Goal: Use online tool/utility: Use online tool/utility

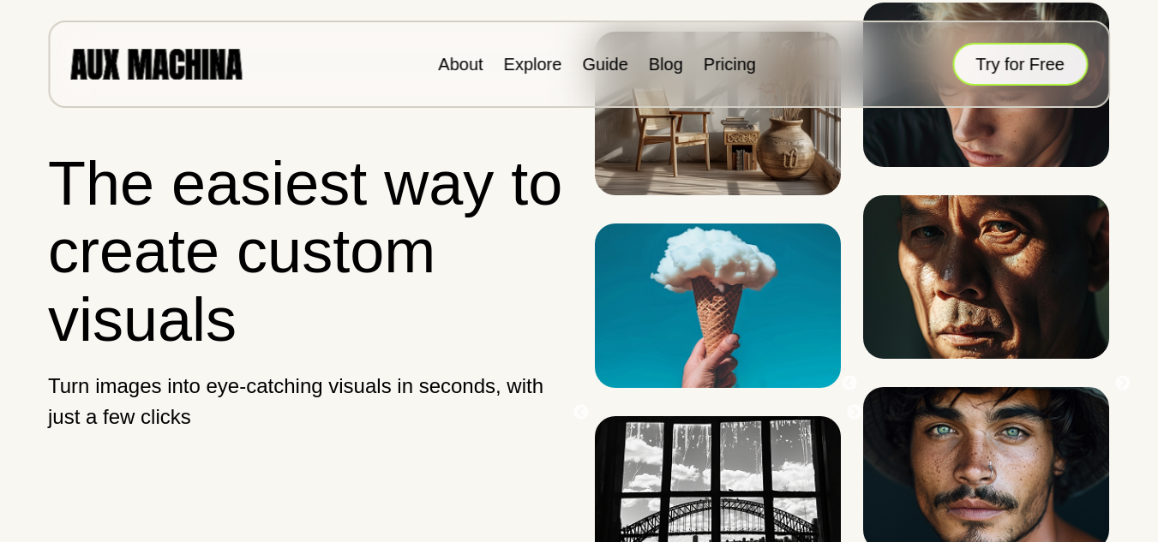
click at [1048, 78] on button "Try for Free" at bounding box center [1019, 64] width 135 height 43
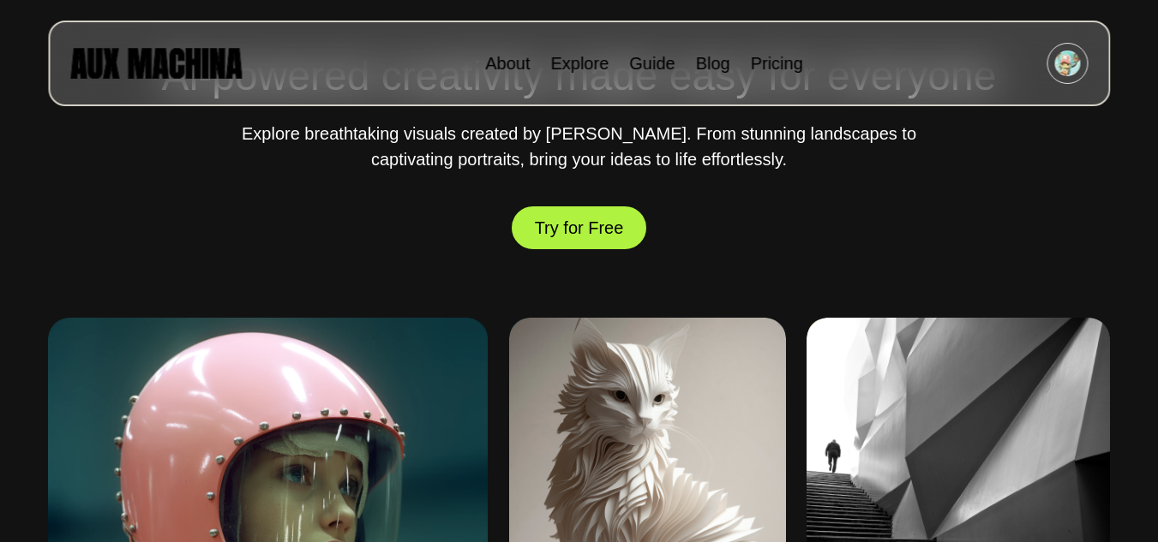
scroll to position [742, 0]
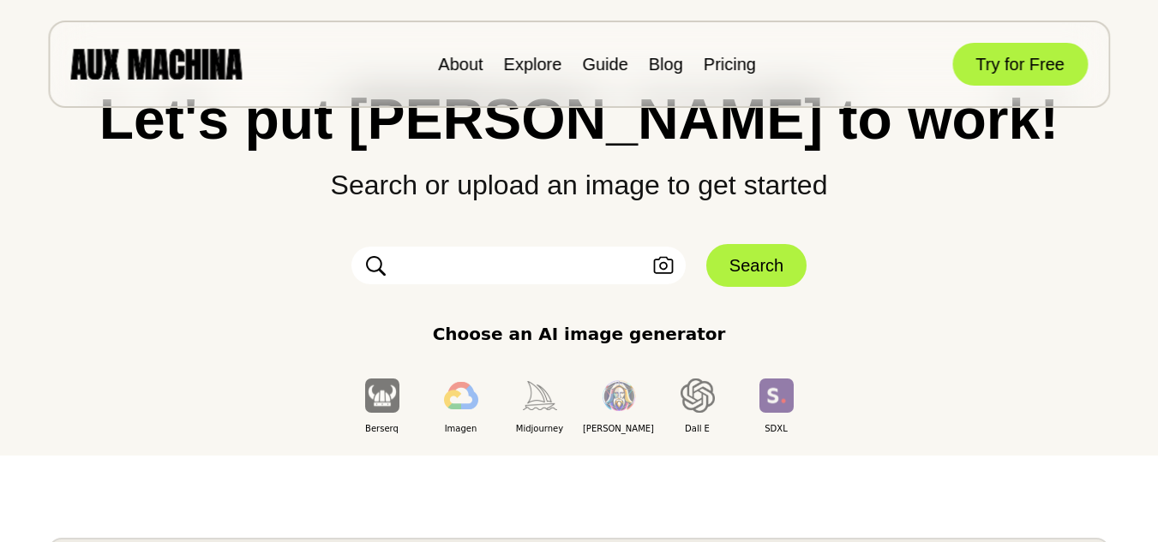
scroll to position [183, 0]
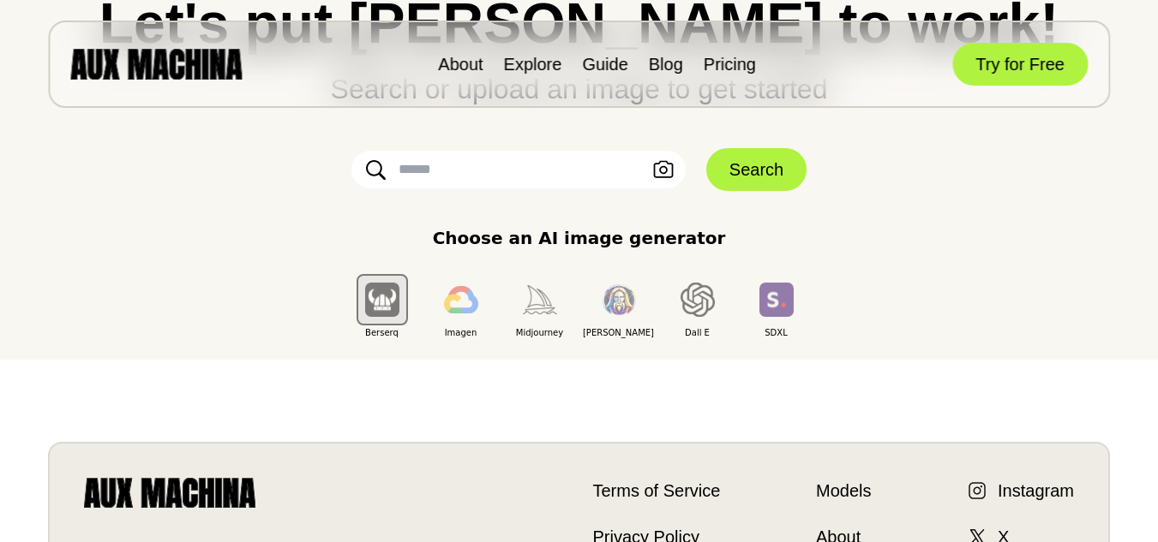
click at [523, 171] on input "text" at bounding box center [518, 170] width 334 height 38
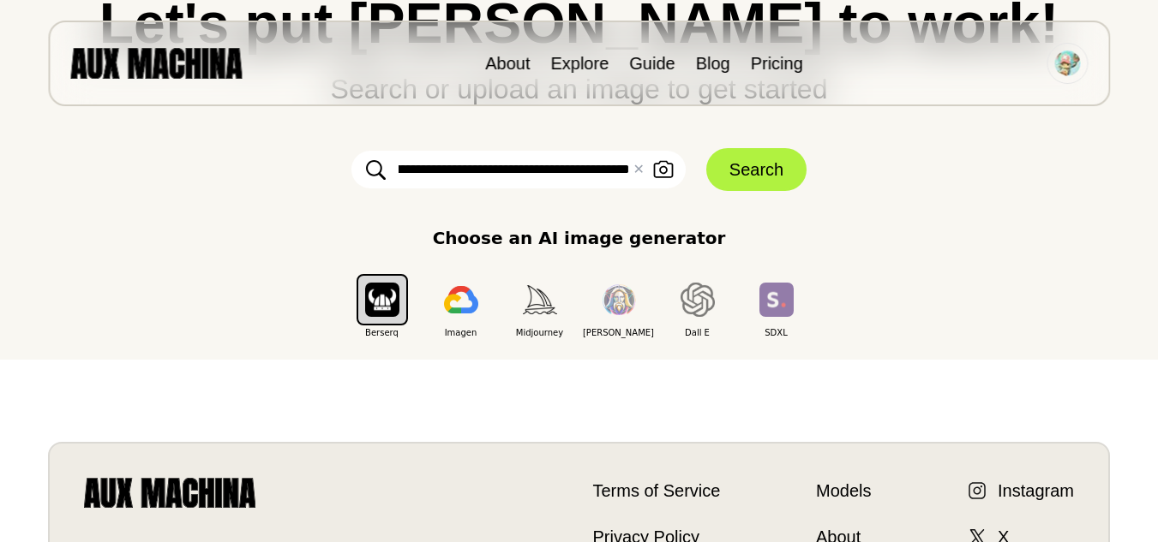
scroll to position [0, 329]
type input "**********"
click at [744, 181] on button "Search" at bounding box center [756, 169] width 100 height 43
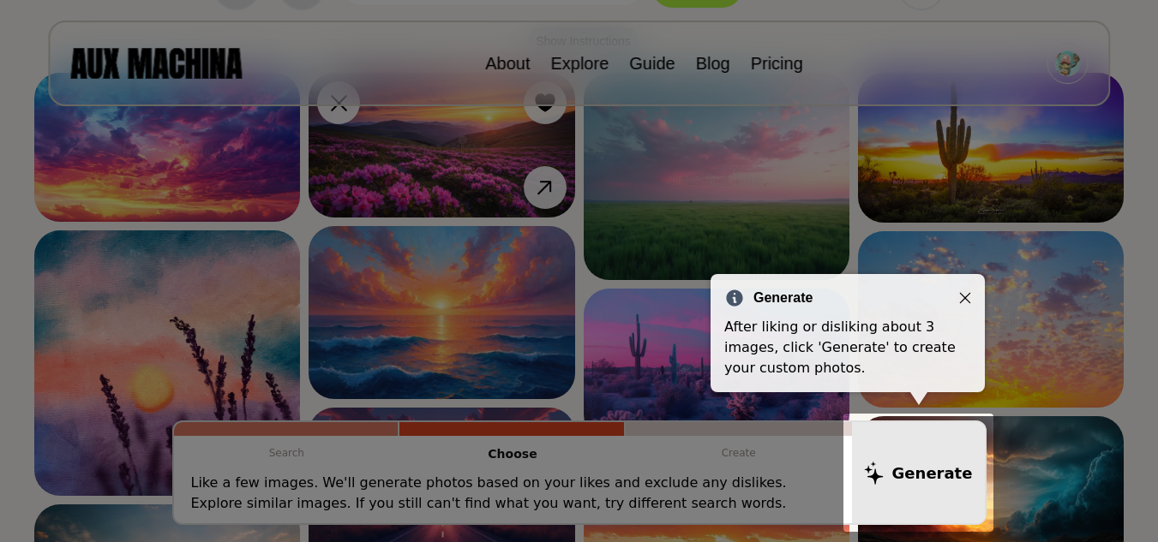
click at [966, 297] on icon "Close" at bounding box center [965, 298] width 11 height 11
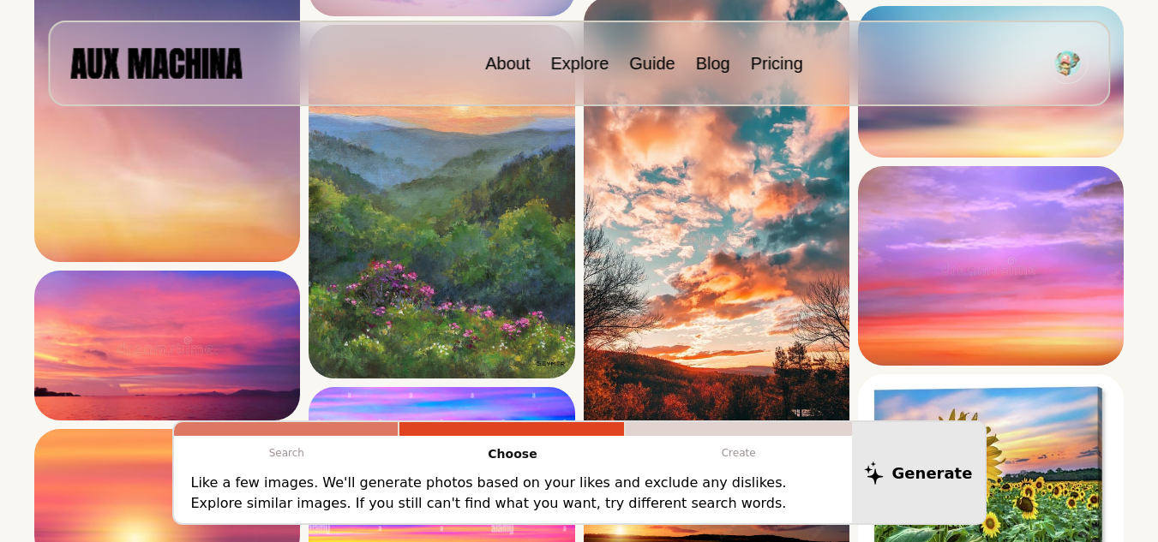
scroll to position [2356, 0]
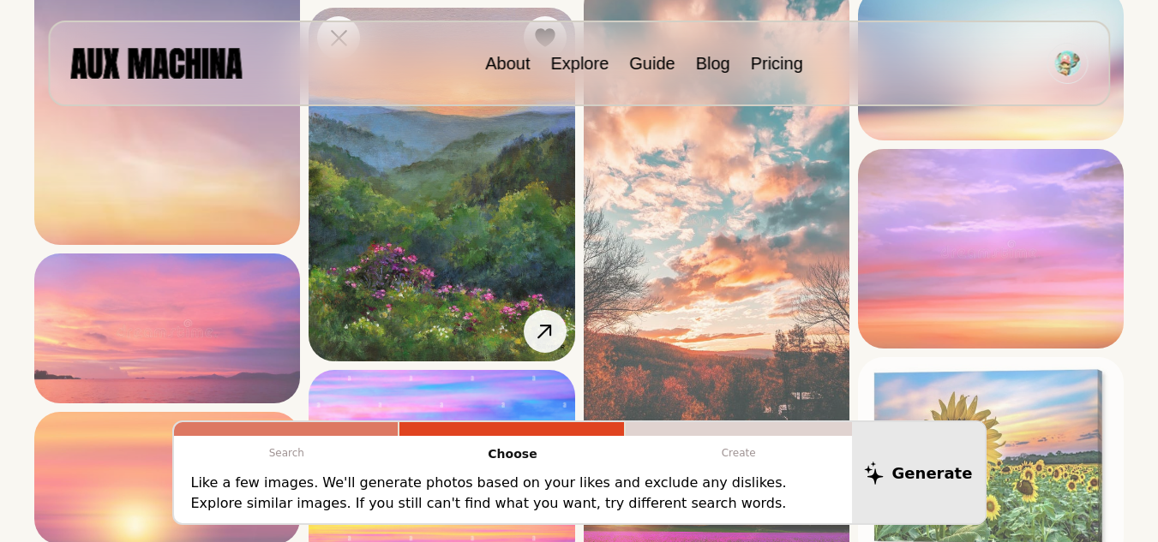
click at [513, 265] on img at bounding box center [441, 185] width 266 height 354
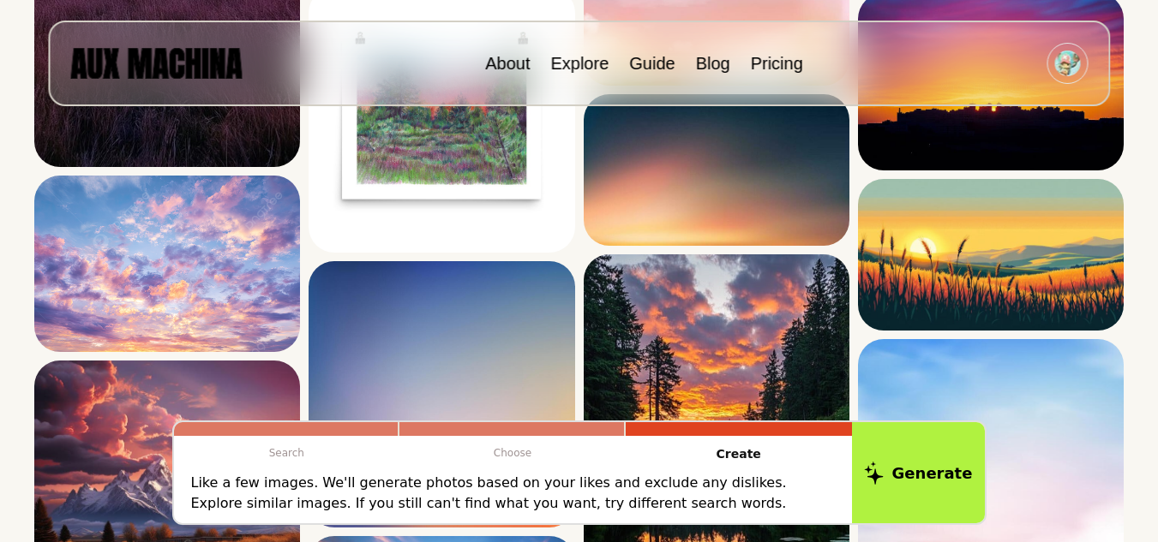
scroll to position [1429, 0]
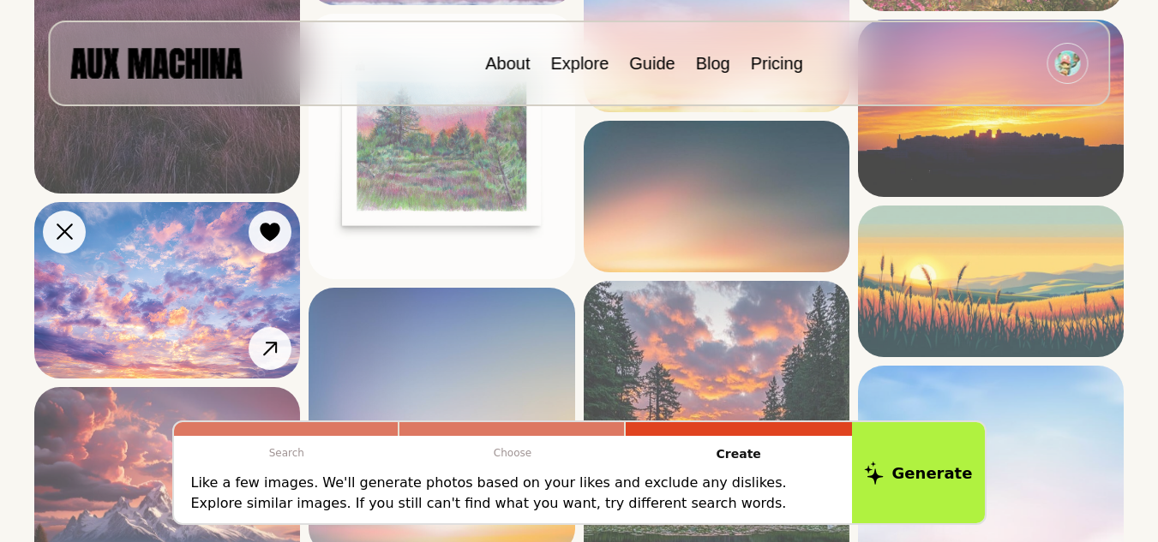
click at [195, 260] on img at bounding box center [167, 290] width 266 height 177
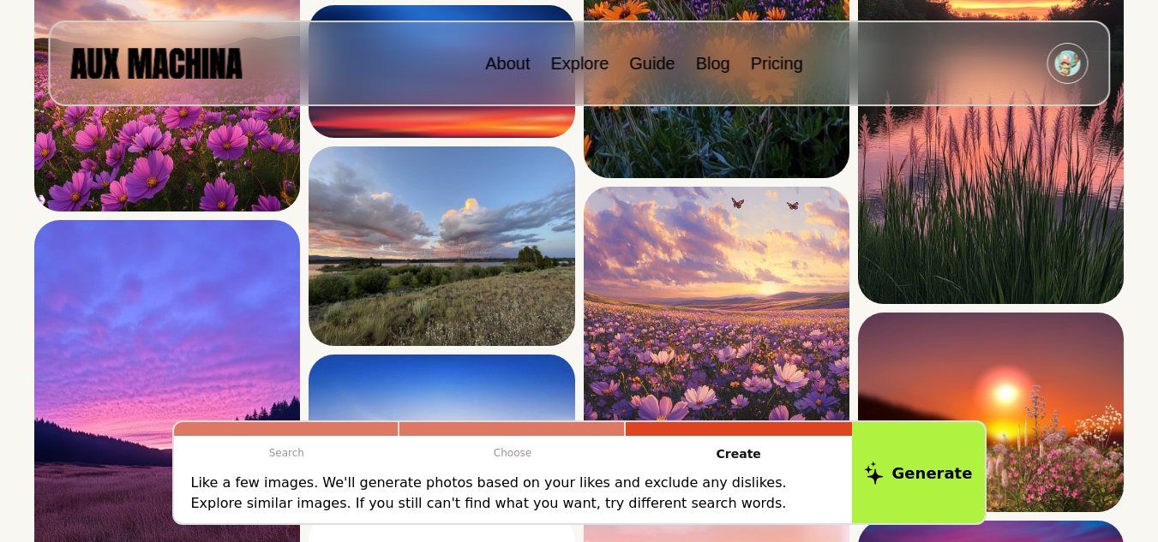
scroll to position [919, 0]
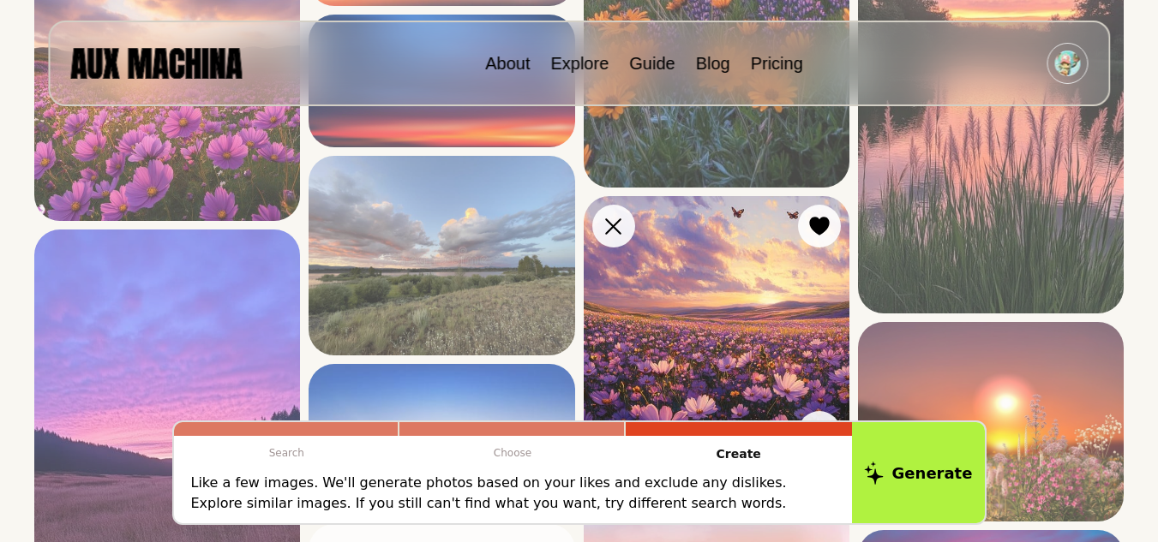
click at [738, 273] on img at bounding box center [717, 329] width 266 height 266
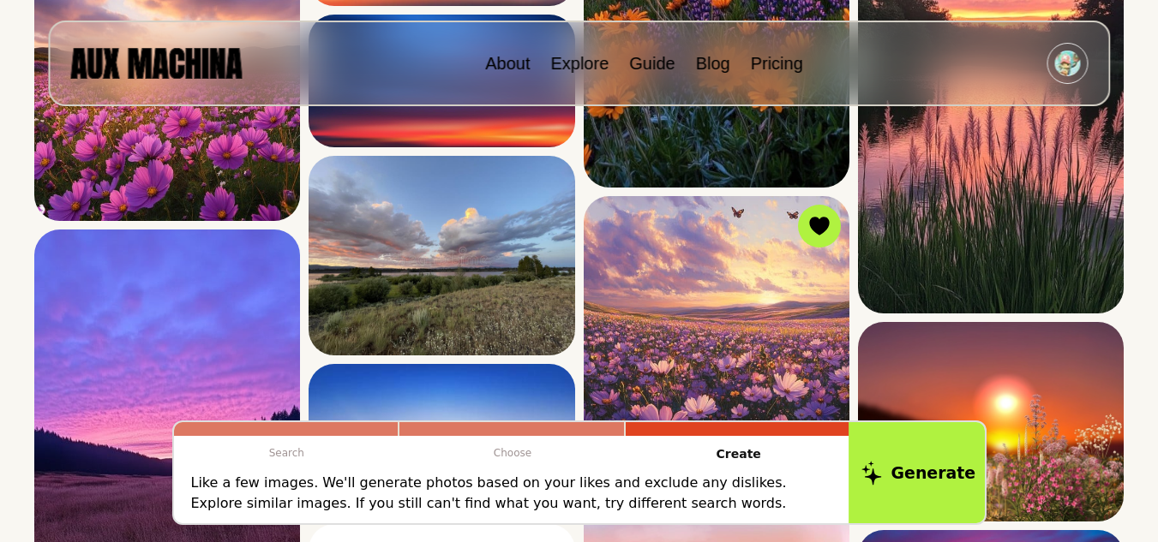
click at [928, 453] on button "Generate" at bounding box center [918, 473] width 140 height 106
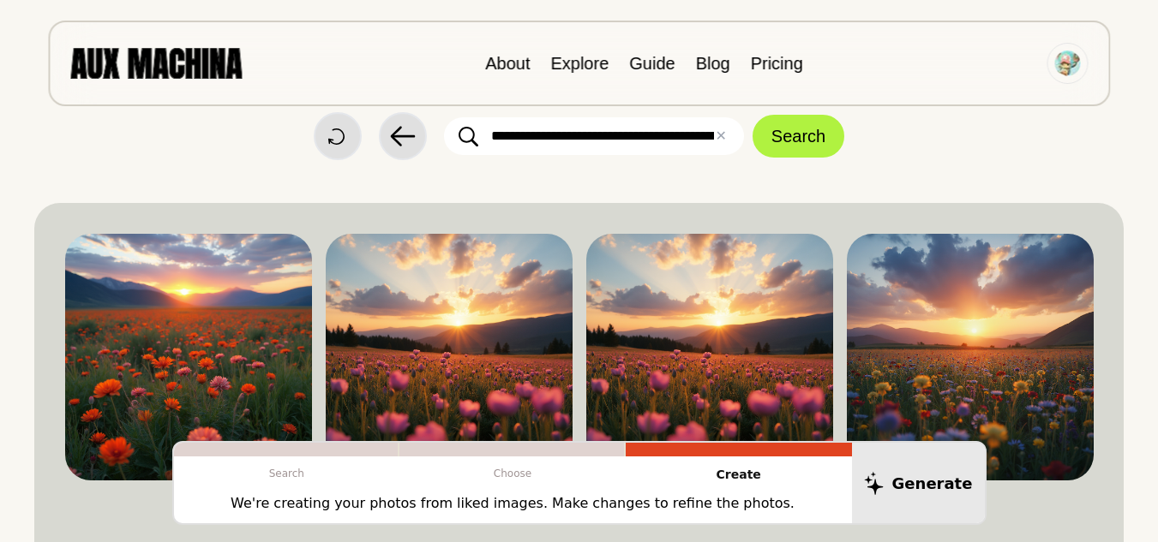
scroll to position [0, 0]
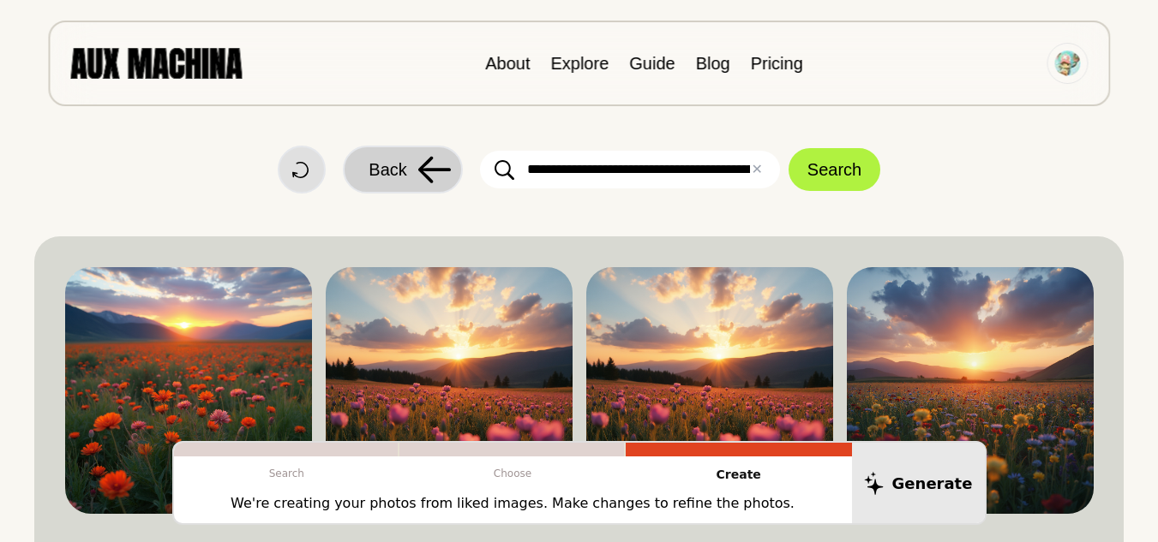
click at [409, 155] on button "Back" at bounding box center [403, 170] width 120 height 48
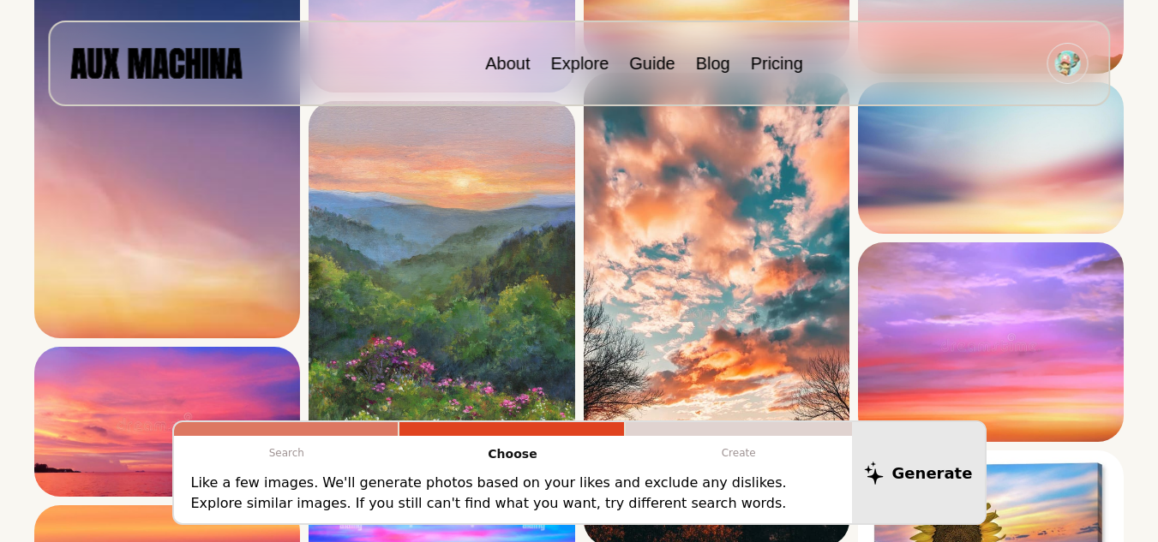
scroll to position [2296, 0]
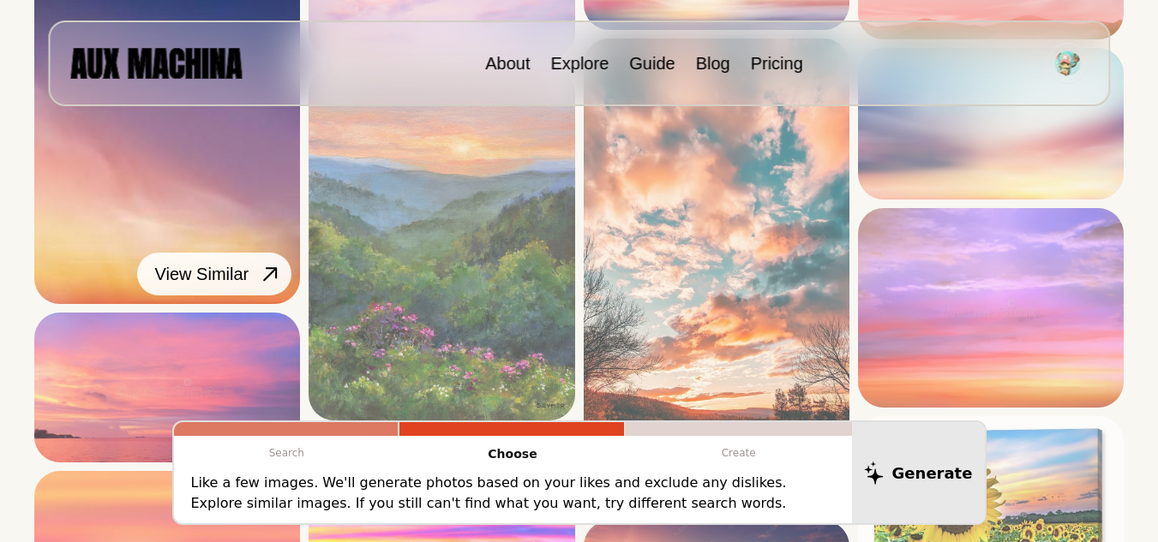
click at [266, 267] on icon at bounding box center [270, 274] width 25 height 25
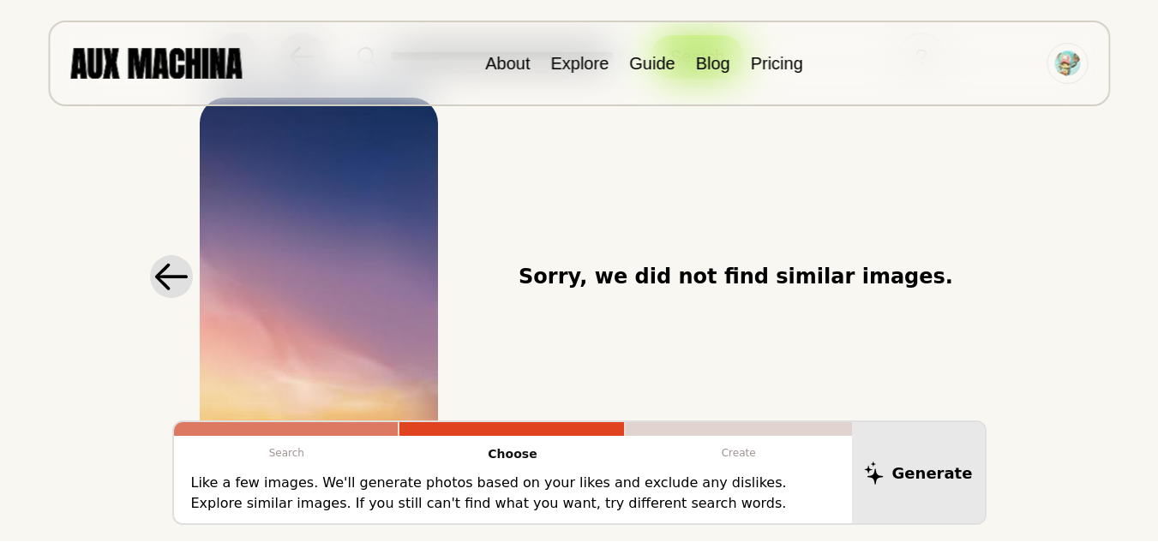
scroll to position [167, 0]
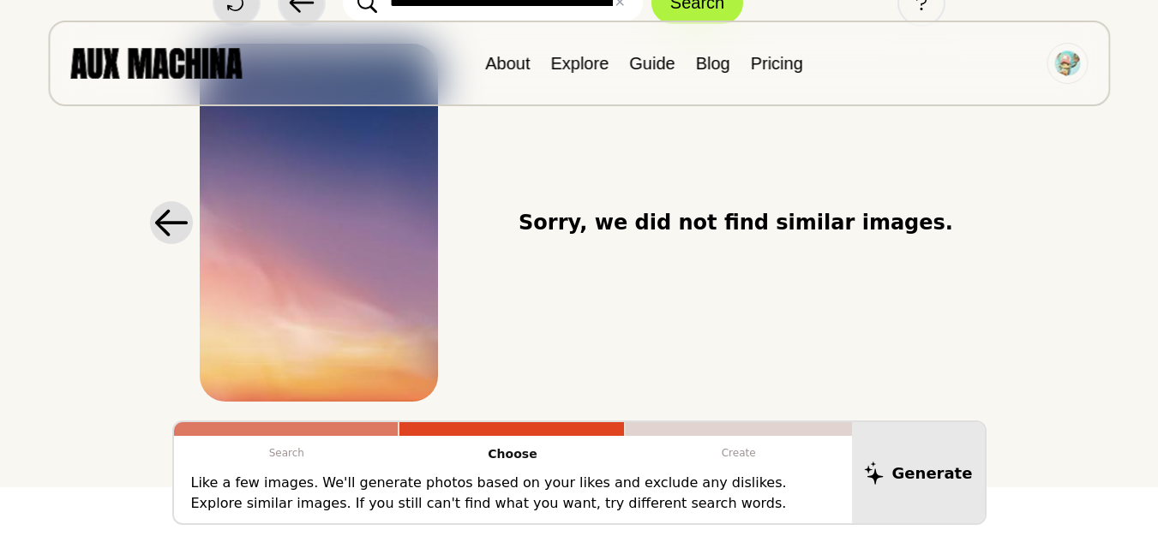
click at [165, 221] on icon at bounding box center [171, 222] width 34 height 27
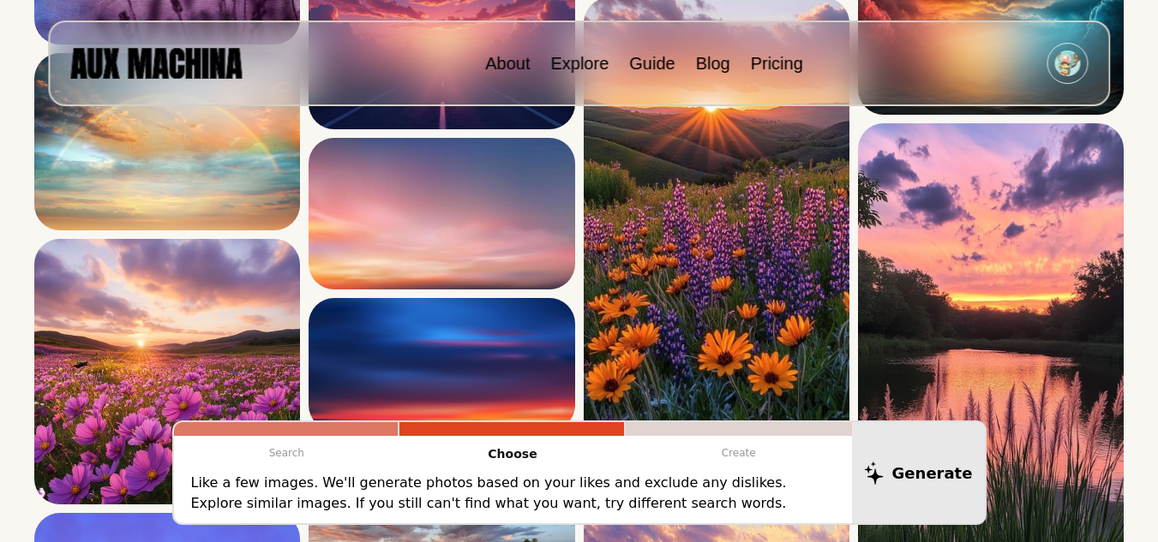
scroll to position [652, 0]
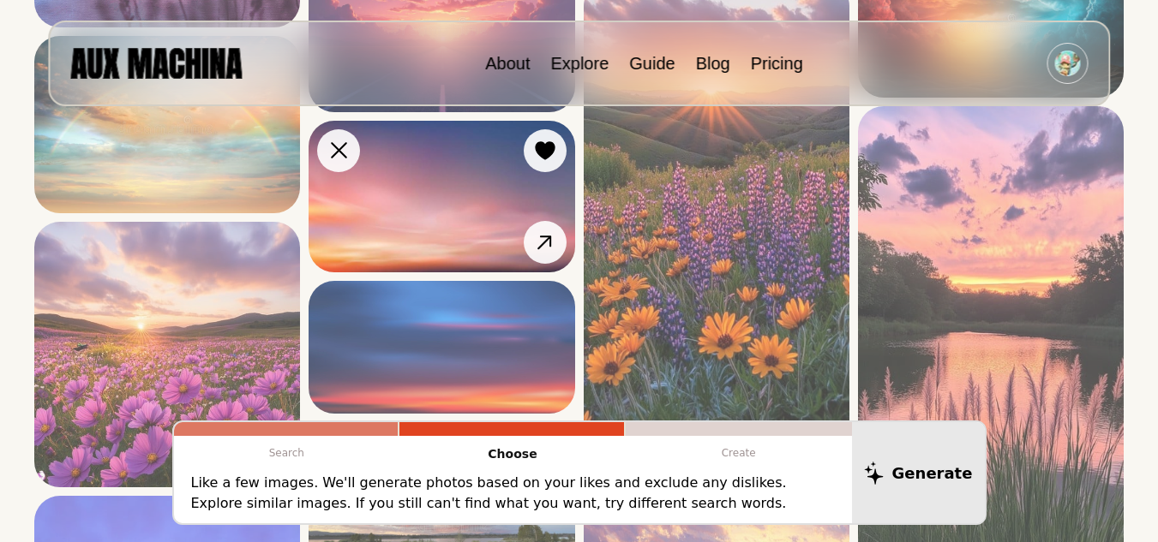
click at [481, 188] on img at bounding box center [441, 197] width 266 height 152
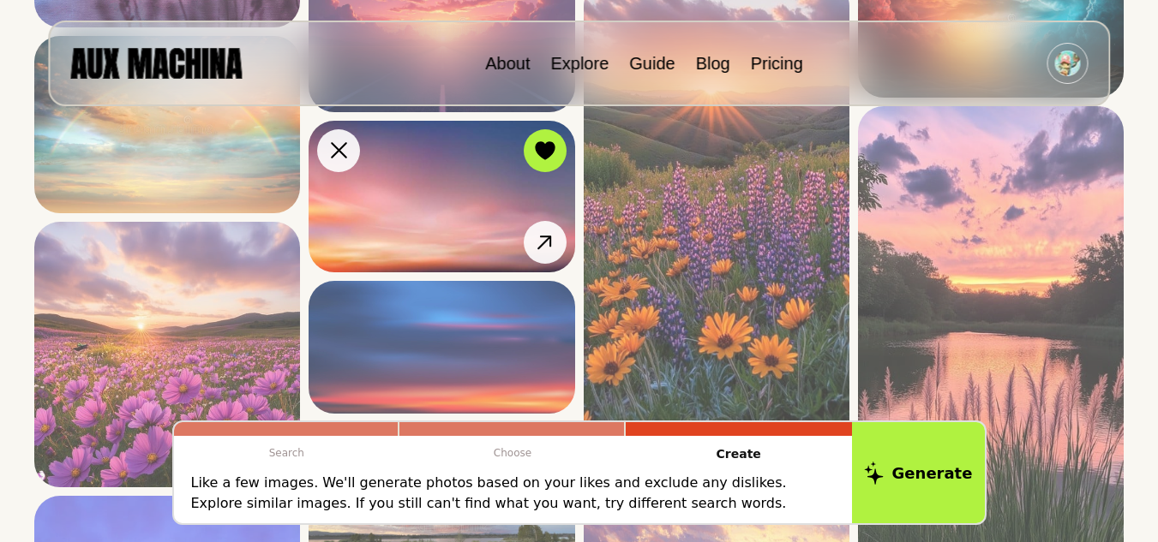
click at [522, 215] on img at bounding box center [441, 197] width 266 height 152
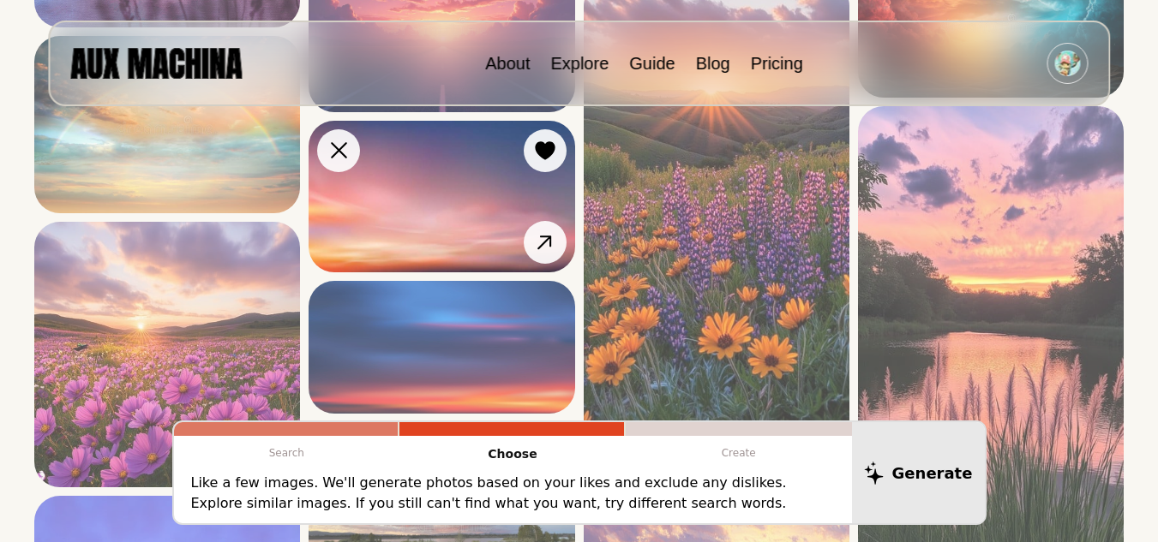
click at [537, 234] on icon at bounding box center [544, 243] width 25 height 25
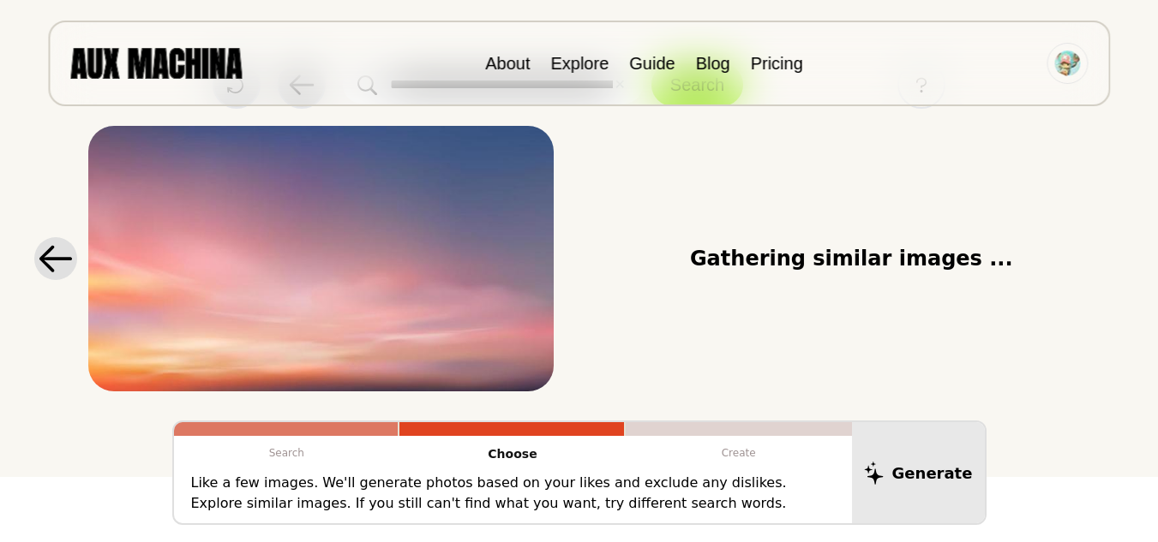
scroll to position [87, 0]
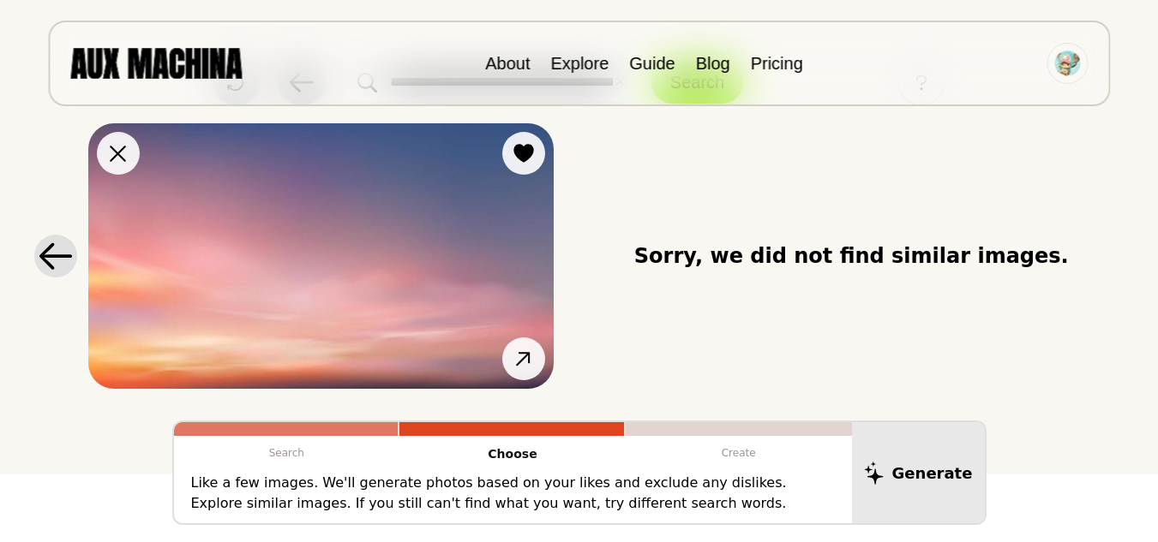
click at [216, 271] on img at bounding box center [320, 256] width 465 height 266
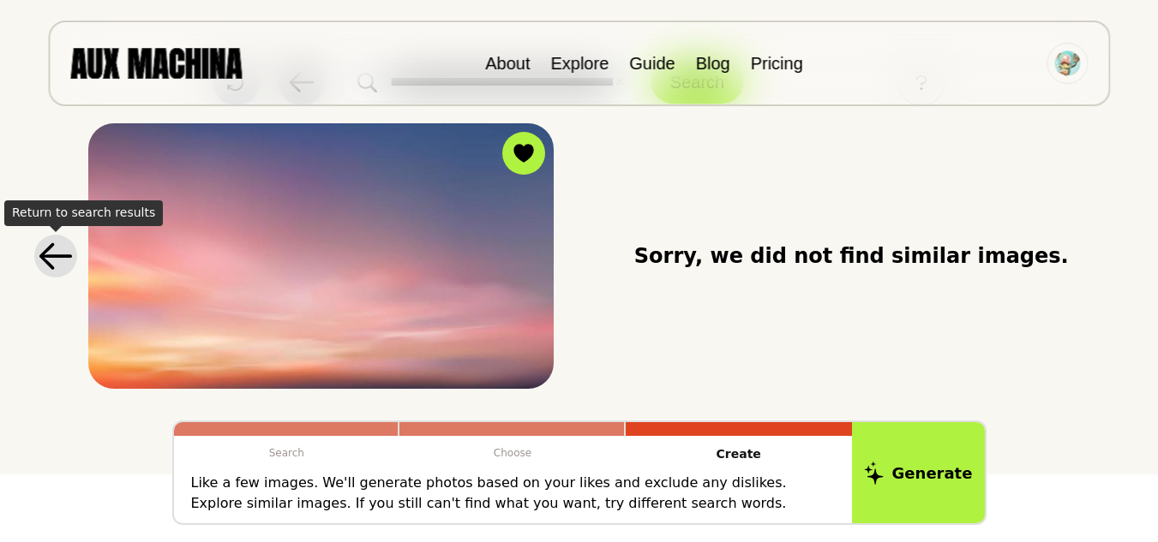
click at [50, 261] on icon at bounding box center [56, 256] width 34 height 27
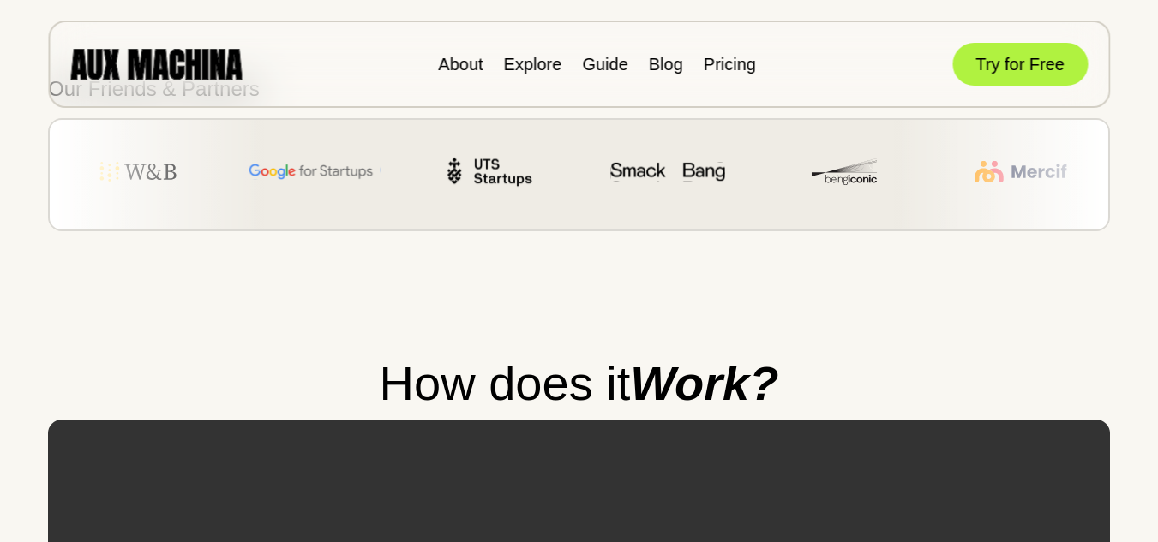
scroll to position [2213, 0]
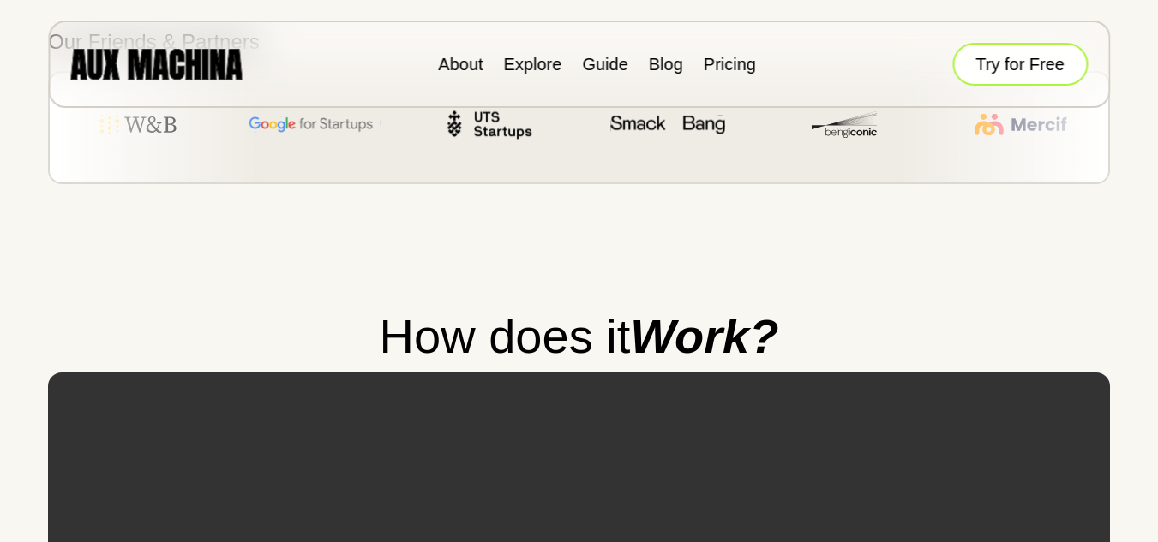
click at [1062, 82] on button "Try for Free" at bounding box center [1019, 64] width 135 height 43
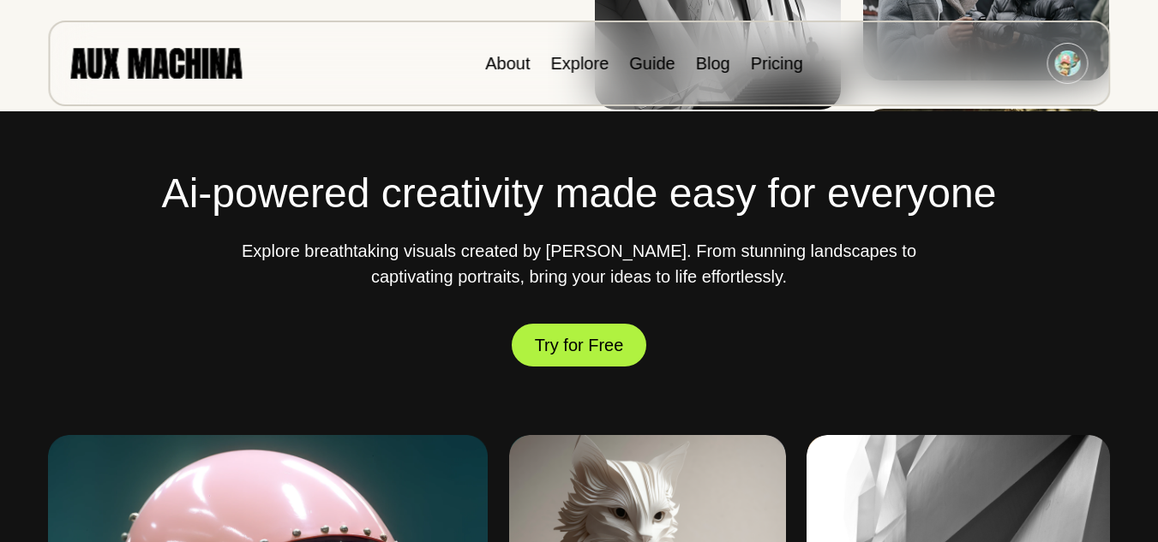
scroll to position [459, 0]
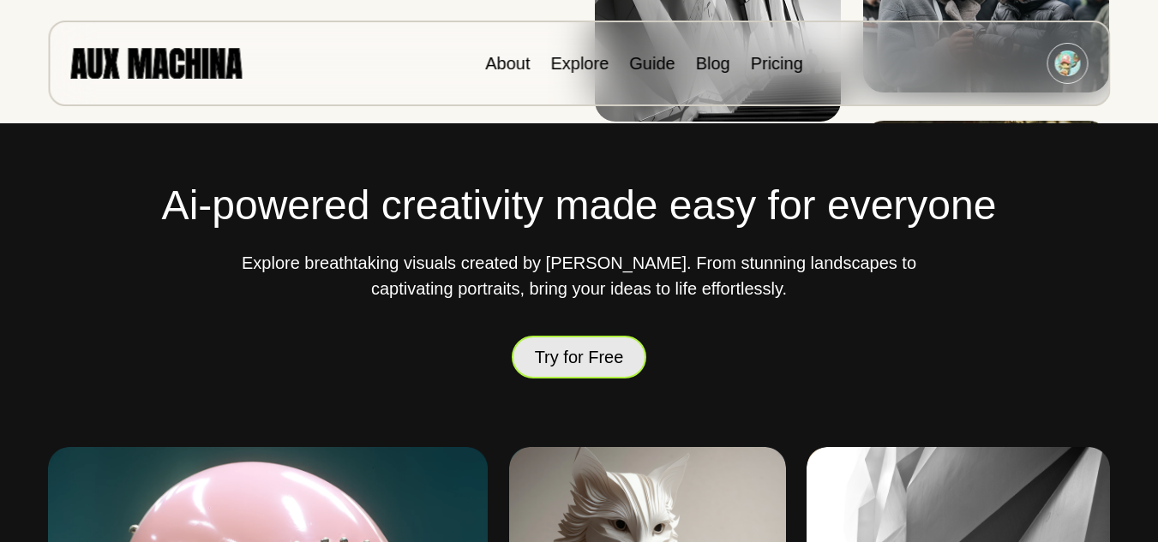
click at [579, 364] on button "Try for Free" at bounding box center [579, 357] width 135 height 43
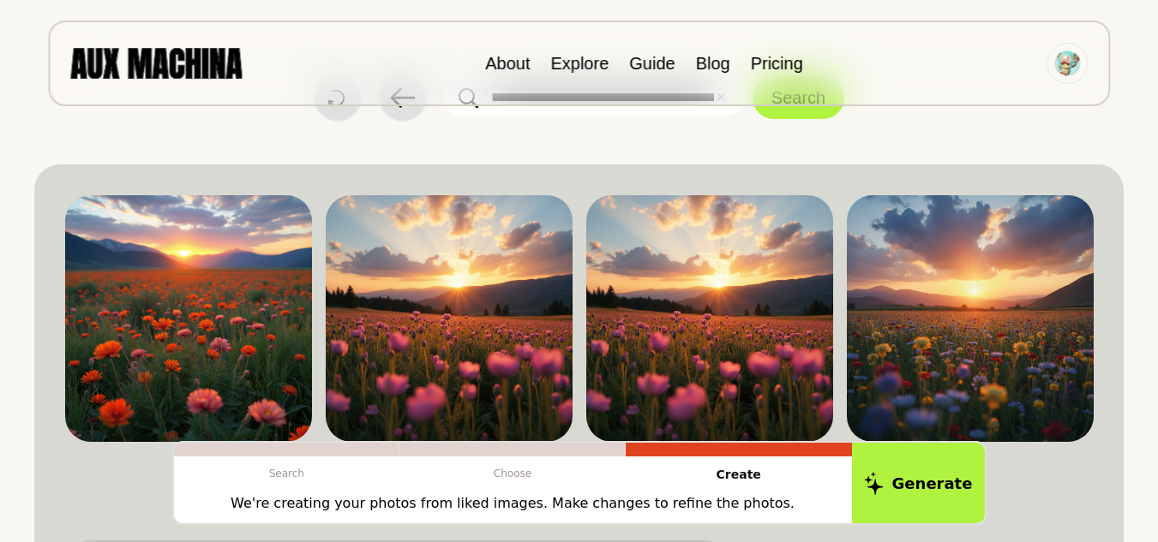
scroll to position [21, 0]
